Goal: Information Seeking & Learning: Understand process/instructions

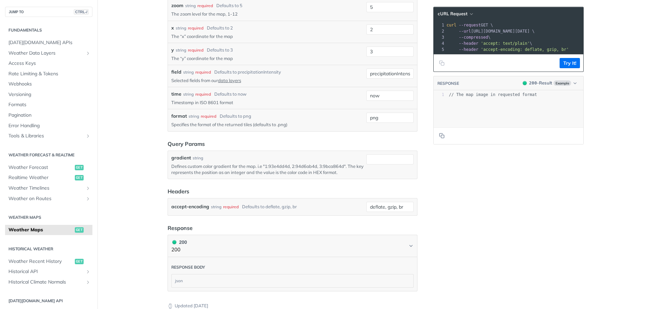
scroll to position [751, 0]
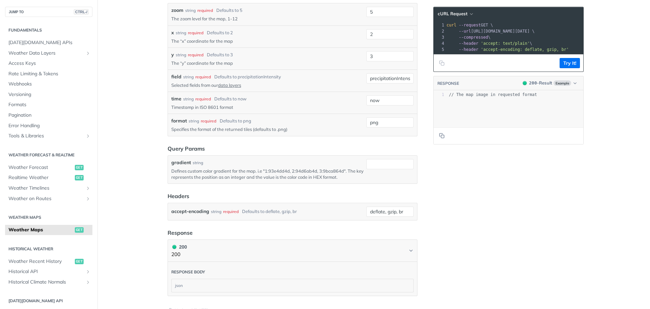
click at [341, 172] on p "Defines custom color gradient for the map. i.e "1:93e4dd4d, 2:94d6ab4d, 3:9bca8…" at bounding box center [267, 174] width 192 height 12
click at [284, 165] on div "gradient string Defines custom color gradient for the map. i.e "1:93e4dd4d, 2:9…" at bounding box center [267, 169] width 192 height 21
click at [302, 177] on p "Defines custom color gradient for the map. i.e "1:93e4dd4d, 2:94d6ab4d, 3:9bca8…" at bounding box center [267, 174] width 192 height 12
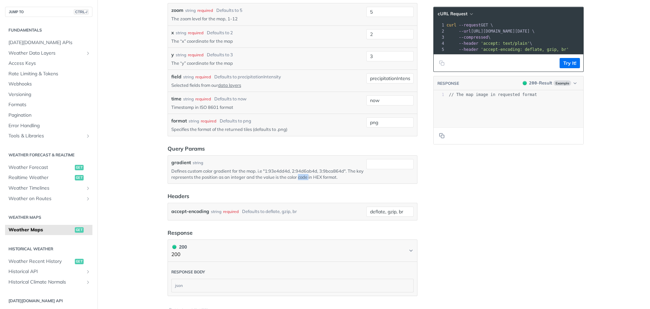
click at [302, 177] on p "Defines custom color gradient for the map. i.e "1:93e4dd4d, 2:94d6ab4d, 3:9bca8…" at bounding box center [267, 174] width 192 height 12
click at [231, 177] on p "Defines custom color gradient for the map. i.e "1:93e4dd4d, 2:94d6ab4d, 3:9bca8…" at bounding box center [267, 174] width 192 height 12
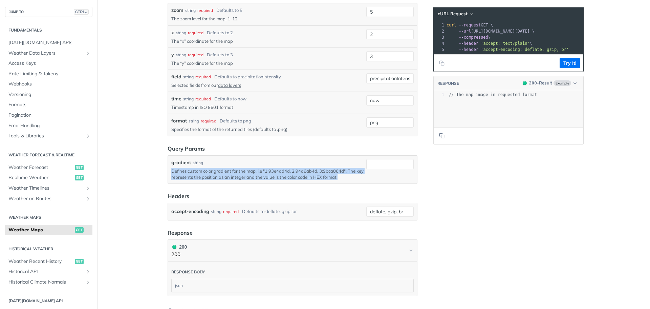
click at [231, 177] on p "Defines custom color gradient for the map. i.e "1:93e4dd4d, 2:94d6ab4d, 3:9bca8…" at bounding box center [267, 174] width 192 height 12
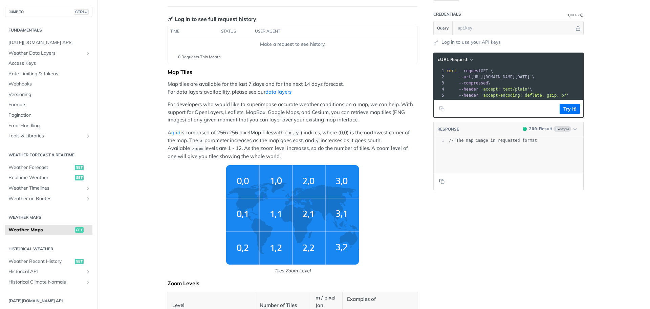
scroll to position [0, 0]
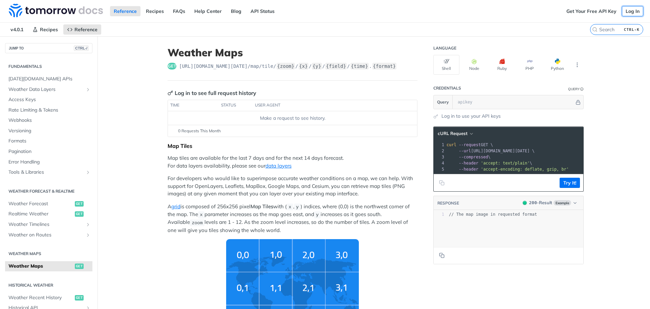
click at [631, 10] on link "Log In" at bounding box center [632, 11] width 21 height 10
